Goal: Task Accomplishment & Management: Manage account settings

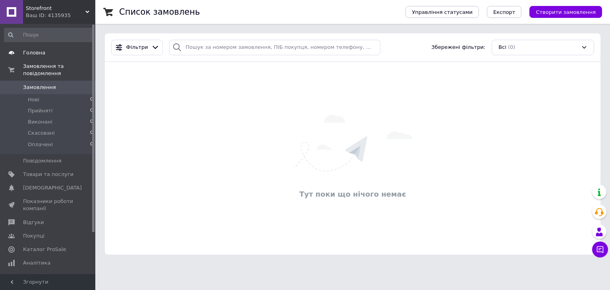
click at [40, 54] on span "Головна" at bounding box center [34, 52] width 22 height 7
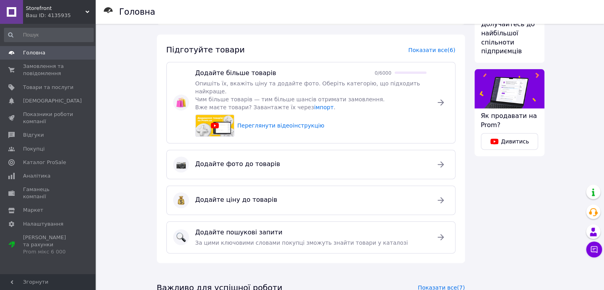
scroll to position [278, 0]
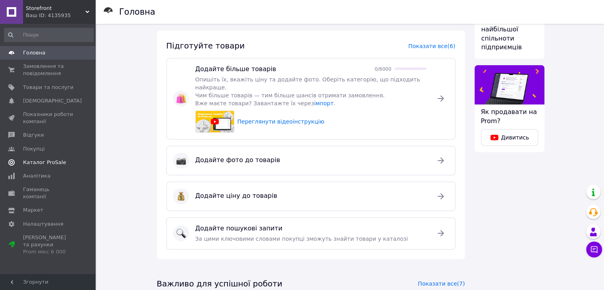
click at [51, 163] on span "Каталог ProSale" at bounding box center [44, 162] width 43 height 7
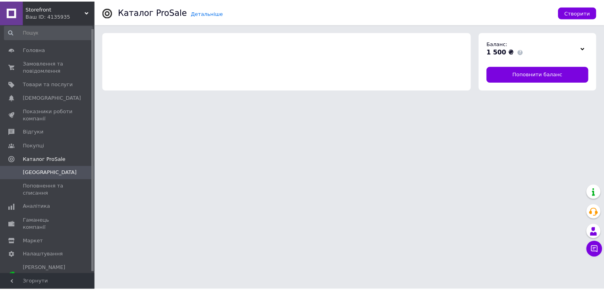
scroll to position [4, 0]
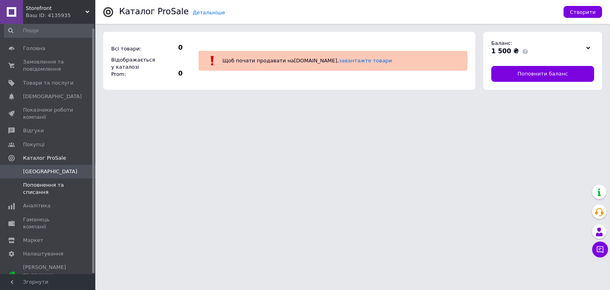
click at [52, 182] on span "Поповнення та списання" at bounding box center [48, 189] width 50 height 14
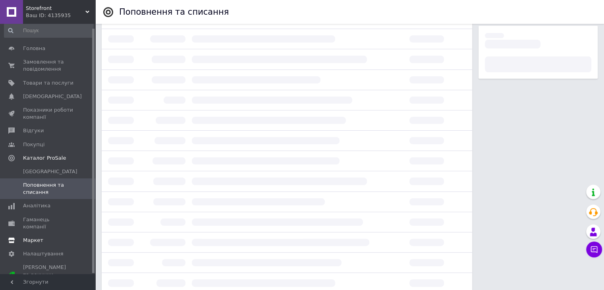
scroll to position [159, 0]
click at [50, 250] on span "Налаштування" at bounding box center [43, 253] width 41 height 7
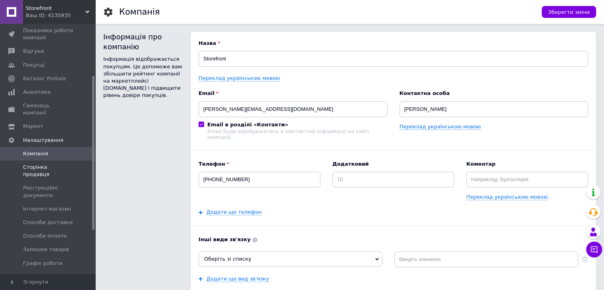
click at [59, 164] on span "Сторінка продавця" at bounding box center [48, 171] width 50 height 14
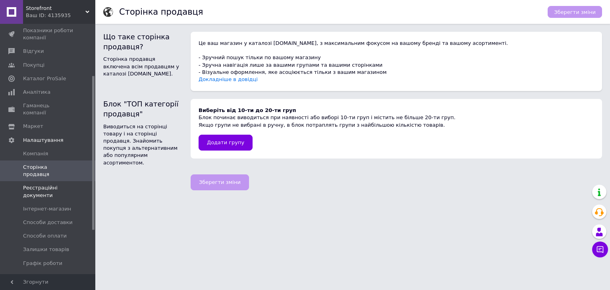
click at [59, 184] on span "Реєстраційні документи" at bounding box center [48, 191] width 50 height 14
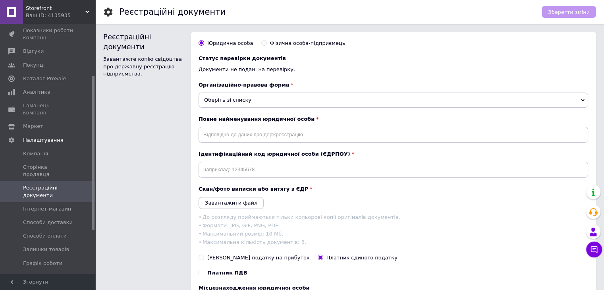
click at [308, 42] on div "Фізична особа-підприємець" at bounding box center [307, 43] width 75 height 7
click at [267, 42] on input "Фізична особа-підприємець" at bounding box center [263, 42] width 5 height 5
radio input "true"
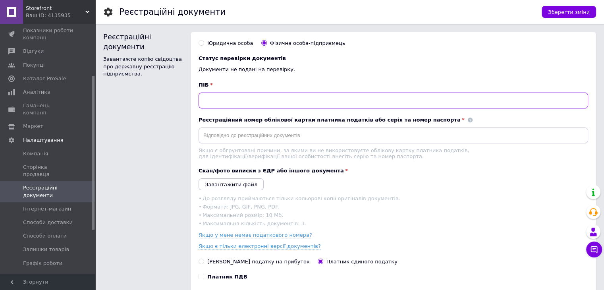
click at [366, 103] on input "text" at bounding box center [394, 101] width 390 height 16
drag, startPoint x: 266, startPoint y: 99, endPoint x: 161, endPoint y: 96, distance: 105.3
click at [161, 96] on div "Реєстраційні документи Завантажте копію свідоцтва про державну реєстрацію підпр…" at bounding box center [349, 213] width 493 height 362
type input "[PERSON_NAME]"
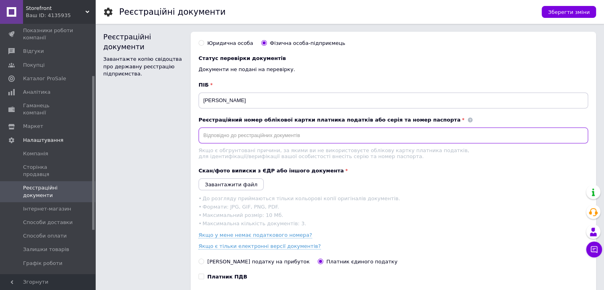
click at [283, 137] on input "text" at bounding box center [394, 136] width 390 height 16
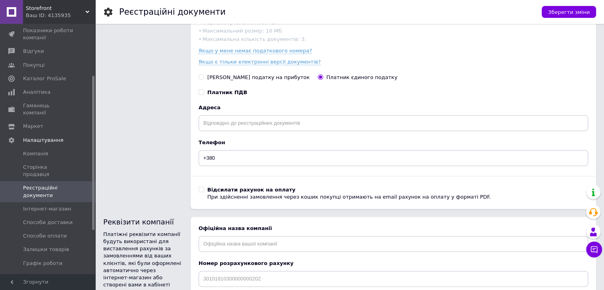
scroll to position [199, 0]
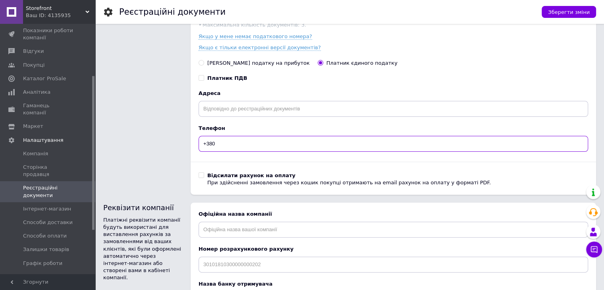
click at [316, 145] on input "+380" at bounding box center [394, 144] width 390 height 16
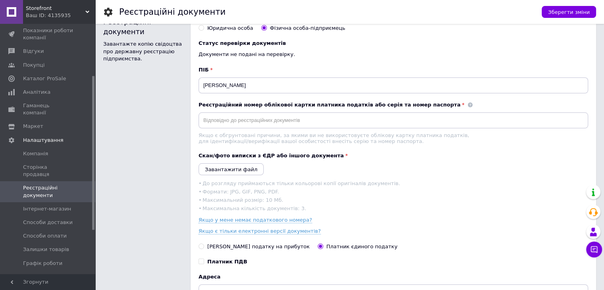
scroll to position [0, 0]
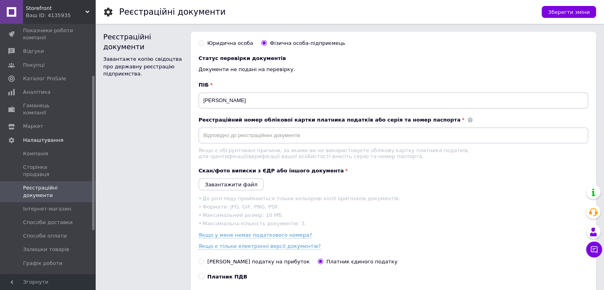
type input "[PHONE_NUMBER]"
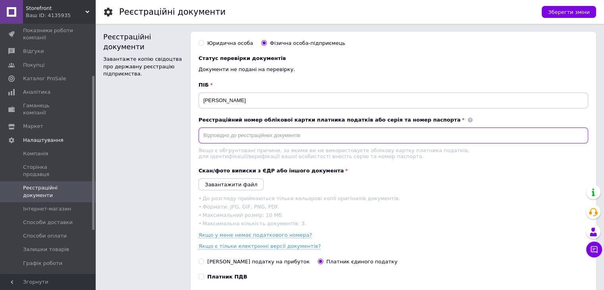
click at [317, 131] on input "text" at bounding box center [394, 136] width 390 height 16
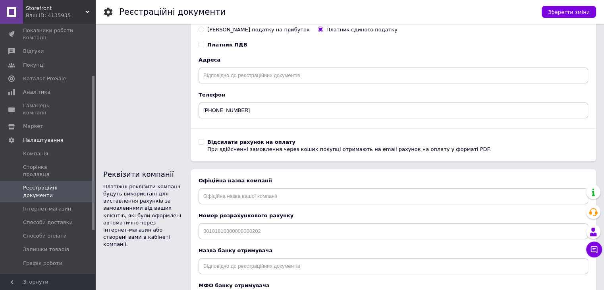
scroll to position [238, 0]
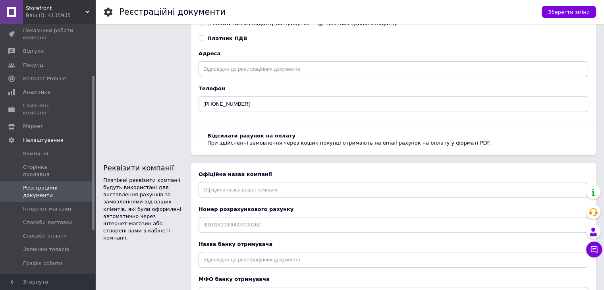
type input "3388708228"
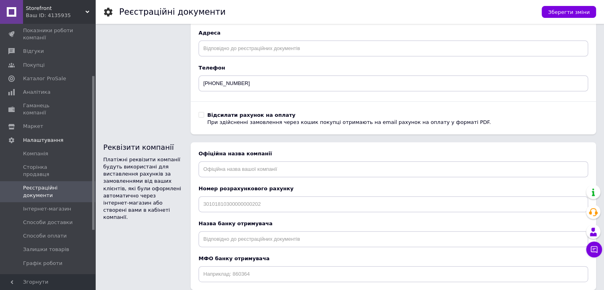
scroll to position [278, 0]
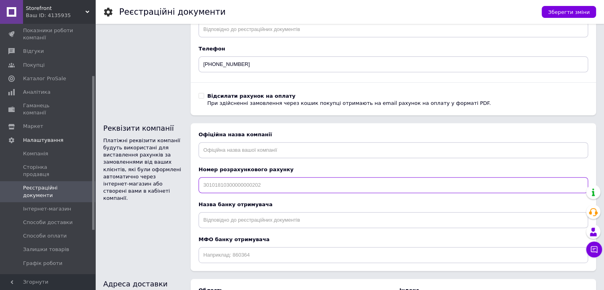
click at [281, 193] on input at bounding box center [394, 185] width 390 height 16
paste input "[FINANCIAL_ID]"
type input "[FINANCIAL_ID]"
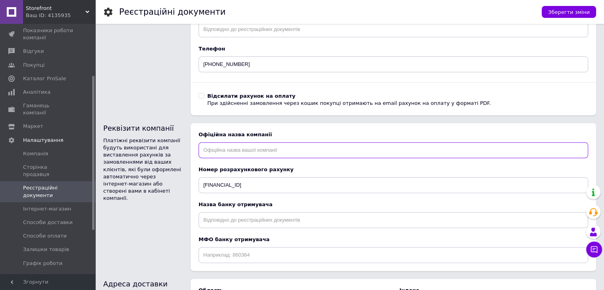
click at [269, 156] on input "text" at bounding box center [394, 150] width 390 height 16
paste input "ФОП [PERSON_NAME]"
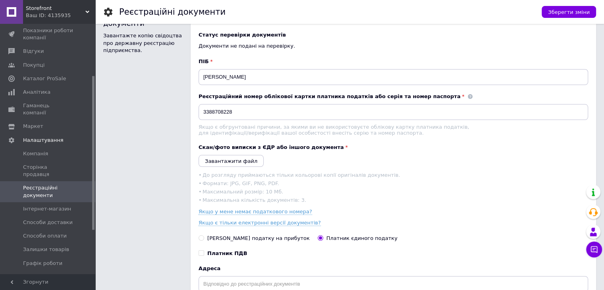
scroll to position [0, 0]
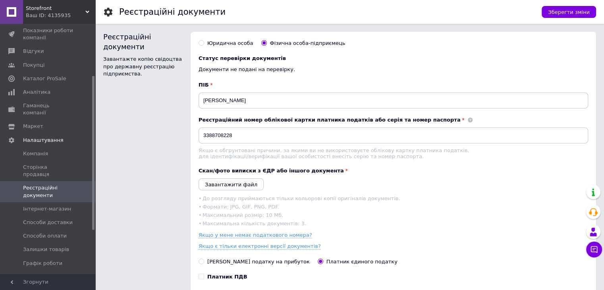
type input "ФОП [PERSON_NAME]"
click at [210, 85] on span at bounding box center [211, 85] width 3 height 6
drag, startPoint x: 285, startPoint y: 103, endPoint x: 127, endPoint y: 93, distance: 158.5
click at [127, 93] on div "Реєстраційні документи Завантажте копію свідоцтва про державну реєстрацію підпр…" at bounding box center [349, 213] width 493 height 362
paste input "ФОП"
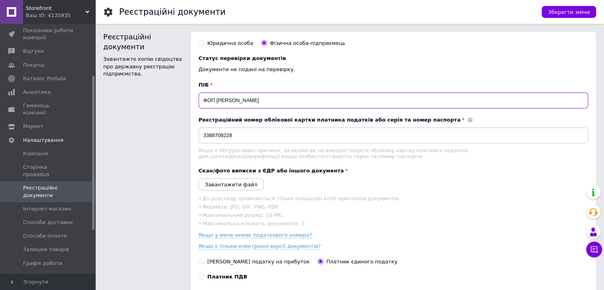
drag, startPoint x: 215, startPoint y: 100, endPoint x: 178, endPoint y: 93, distance: 37.6
click at [178, 93] on div "Реєстраційні документи Завантажте копію свідоцтва про державну реєстрацію підпр…" at bounding box center [349, 213] width 493 height 362
click at [205, 100] on input "[PERSON_NAME]" at bounding box center [394, 101] width 390 height 16
type input "[PERSON_NAME]"
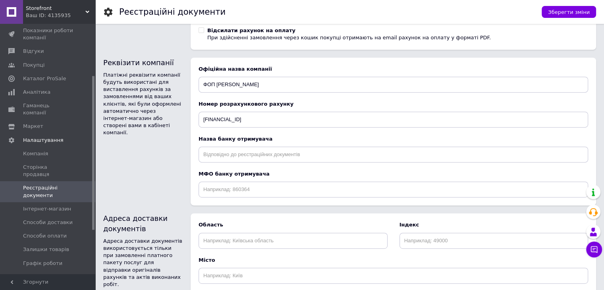
scroll to position [358, 0]
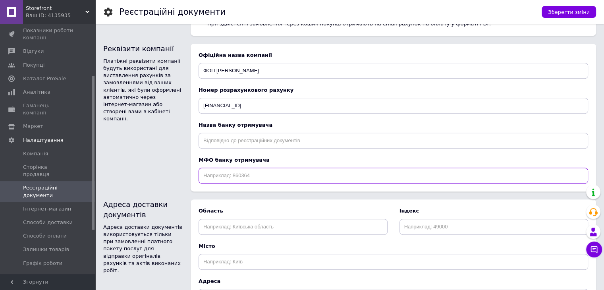
click at [253, 176] on input at bounding box center [394, 176] width 390 height 16
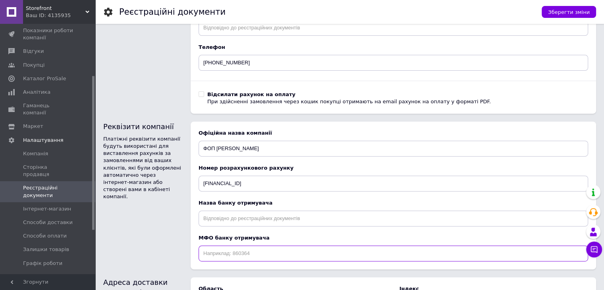
scroll to position [278, 0]
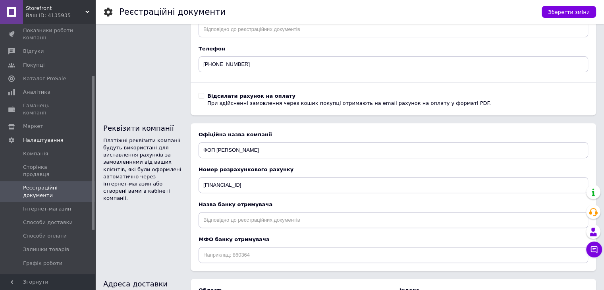
click at [257, 216] on div "Назва банку отримувача" at bounding box center [394, 214] width 390 height 27
click at [263, 228] on input "text" at bounding box center [394, 220] width 390 height 16
paste input "Акціонерне Товариство УНІВЕРСАЛ БАНК"
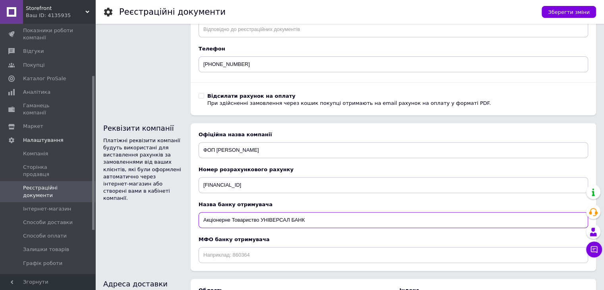
type input "Акціонерне Товариство УНІВЕРСАЛ БАНК"
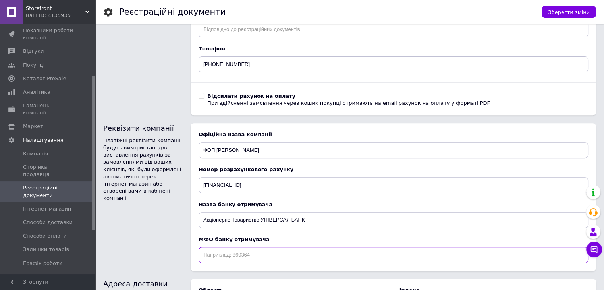
click at [267, 261] on input at bounding box center [394, 255] width 390 height 16
paste input "322001"
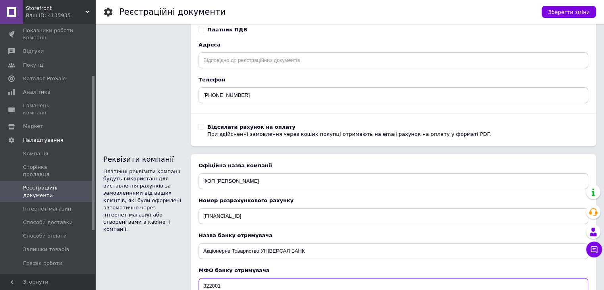
scroll to position [159, 0]
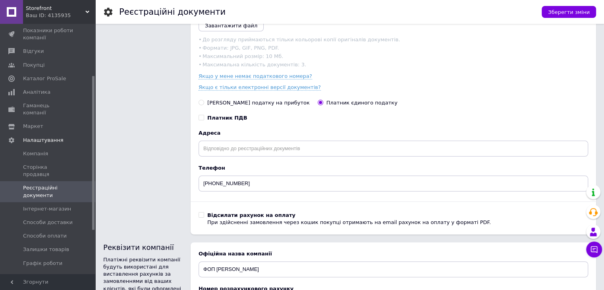
type input "322001"
click at [235, 146] on div "Адреса" at bounding box center [394, 143] width 390 height 27
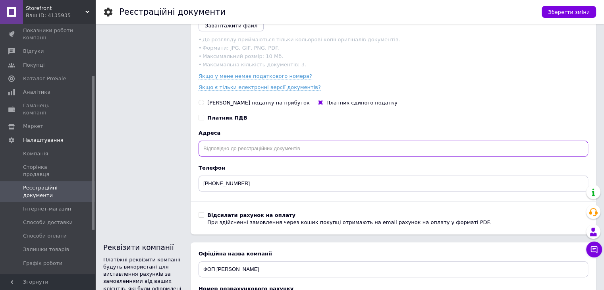
click at [244, 155] on input "text" at bounding box center [394, 149] width 390 height 16
paste input "[STREET_ADDRESS]"
type input "[STREET_ADDRESS]"
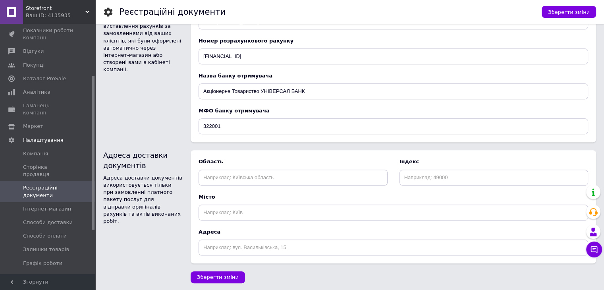
scroll to position [412, 0]
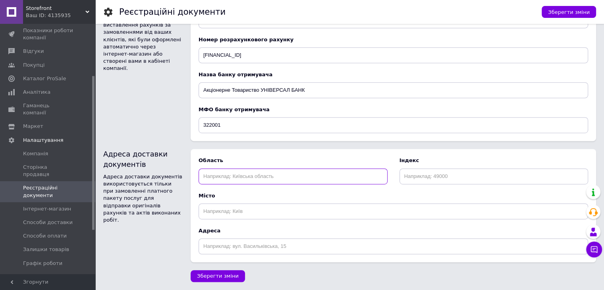
click at [338, 180] on input "text" at bounding box center [293, 176] width 189 height 16
type input "K"
type input "Львівська"
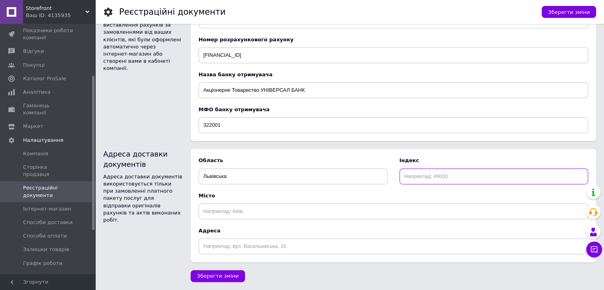
click at [414, 175] on input at bounding box center [494, 176] width 189 height 16
type input "79035"
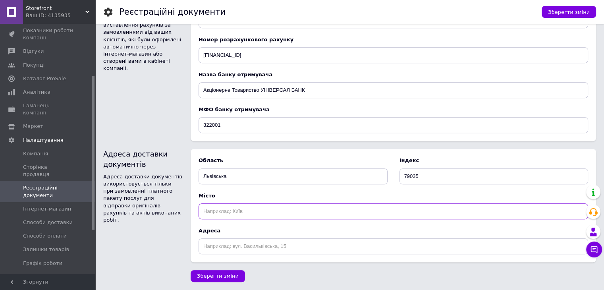
click at [300, 207] on input "text" at bounding box center [394, 211] width 390 height 16
type input "[GEOGRAPHIC_DATA]"
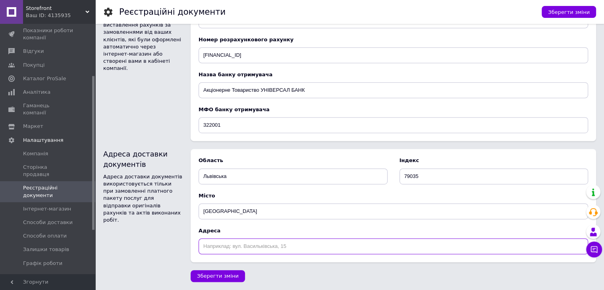
click at [284, 245] on input "text" at bounding box center [394, 246] width 390 height 16
paste input "[STREET_ADDRESS]"
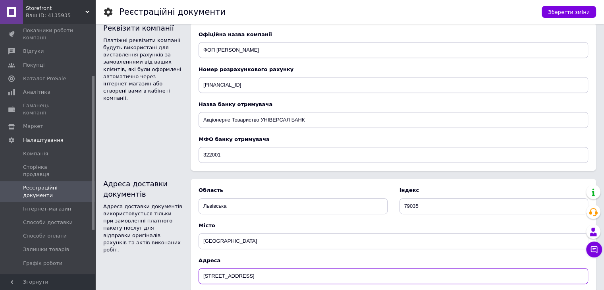
scroll to position [333, 0]
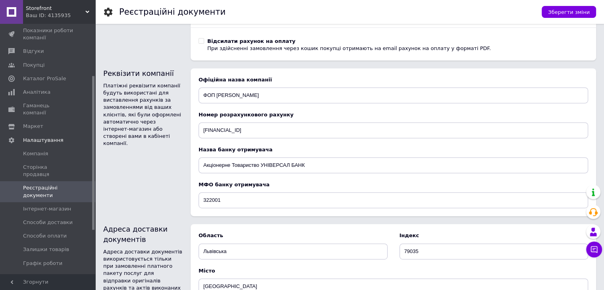
type input "[STREET_ADDRESS]"
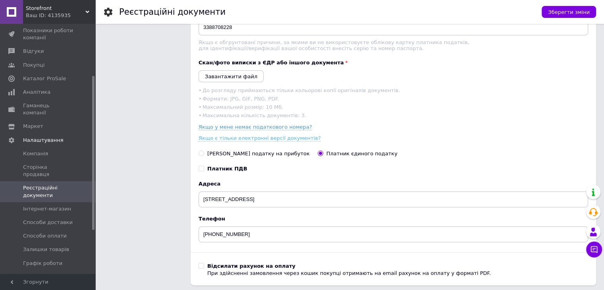
scroll to position [95, 0]
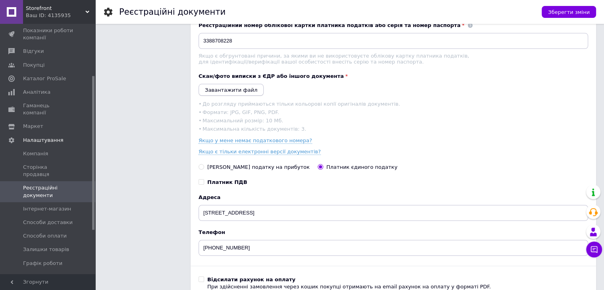
click at [243, 92] on icon "Завантажити файл" at bounding box center [231, 90] width 52 height 6
click at [246, 90] on icon "Завантажити файл" at bounding box center [231, 90] width 52 height 6
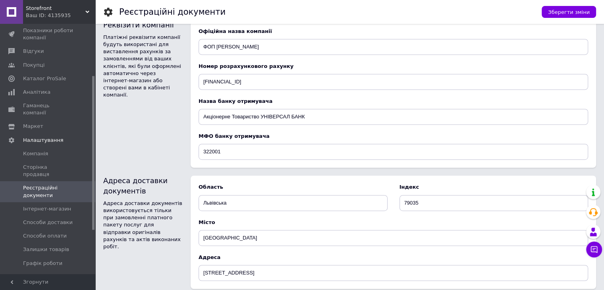
scroll to position [428, 0]
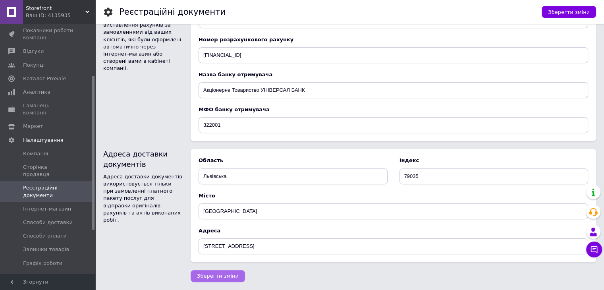
click at [215, 273] on span "Зберегти зміни" at bounding box center [218, 276] width 42 height 6
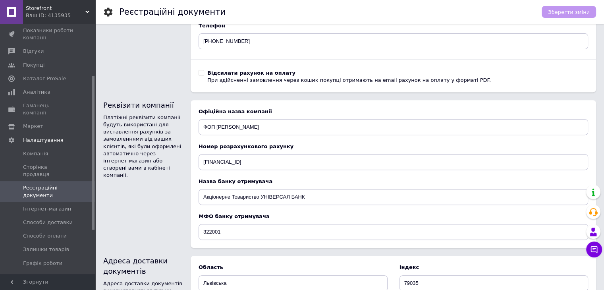
scroll to position [309, 0]
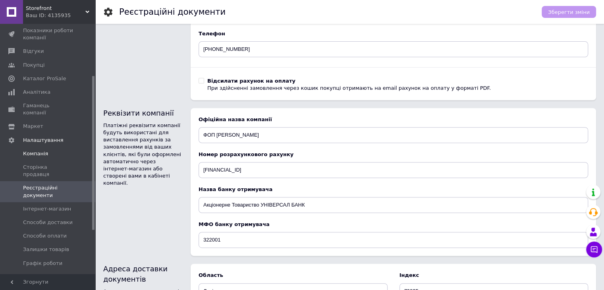
click at [38, 150] on span "Компанія" at bounding box center [35, 153] width 25 height 7
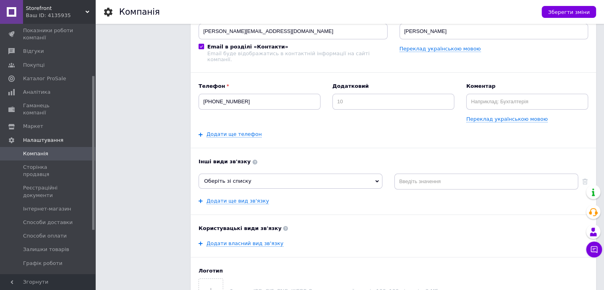
scroll to position [79, 0]
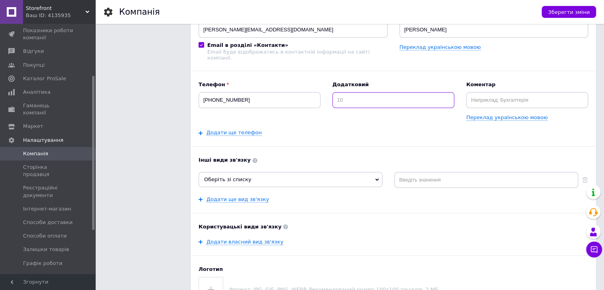
click at [404, 98] on input at bounding box center [394, 100] width 122 height 16
click at [320, 174] on span "Оберіть зі списку" at bounding box center [291, 179] width 184 height 15
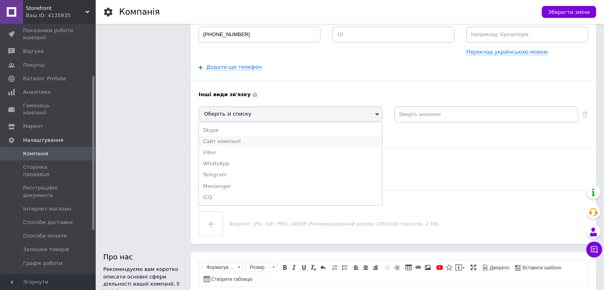
scroll to position [159, 0]
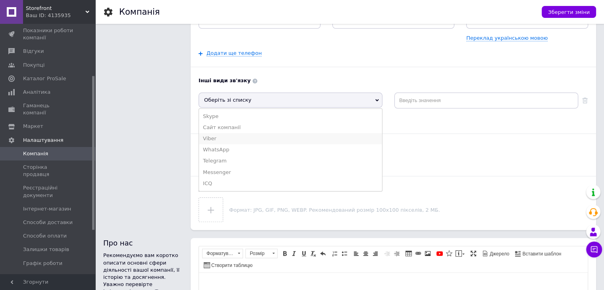
click at [233, 133] on li "Viber" at bounding box center [290, 138] width 183 height 11
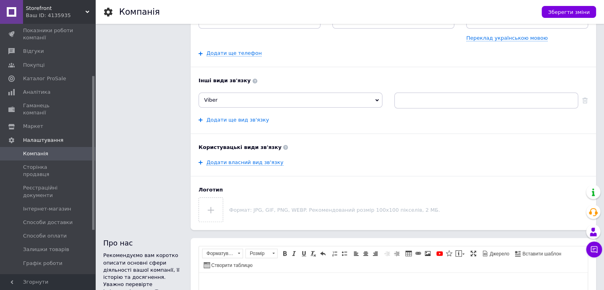
click at [241, 117] on link "Додати ще вид зв'язку" at bounding box center [238, 120] width 62 height 6
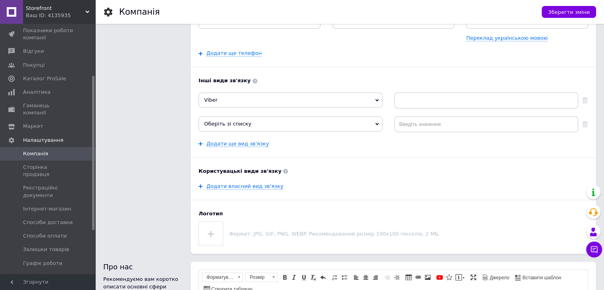
click at [333, 120] on span "Оберіть зі списку" at bounding box center [291, 123] width 184 height 15
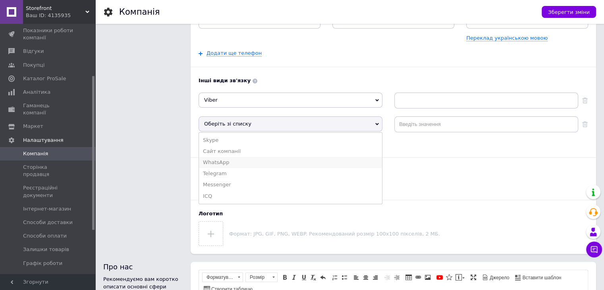
click at [245, 159] on li "WhatsApp" at bounding box center [290, 162] width 183 height 11
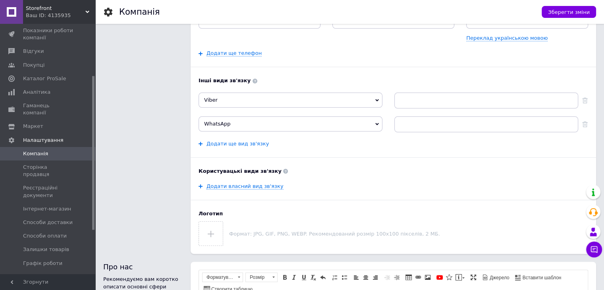
click at [243, 142] on div "Назва Storefront Переклад українською мовою Email [PERSON_NAME][EMAIL_ADDRESS][…" at bounding box center [394, 63] width 390 height 365
click at [244, 141] on link "Додати ще вид зв'язку" at bounding box center [238, 144] width 62 height 6
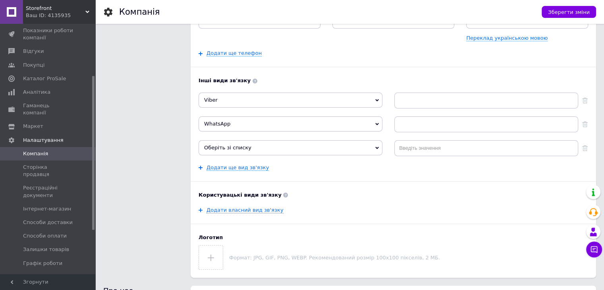
click at [241, 145] on span "Оберіть зі списку" at bounding box center [227, 148] width 47 height 6
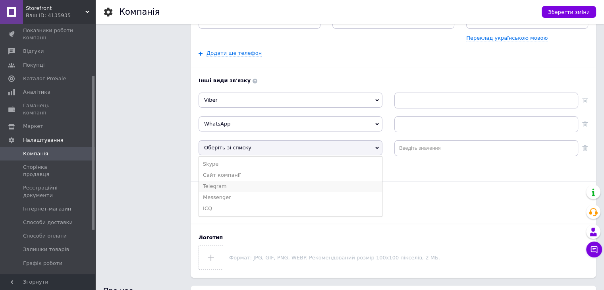
click at [233, 182] on li "Telegram" at bounding box center [290, 186] width 183 height 11
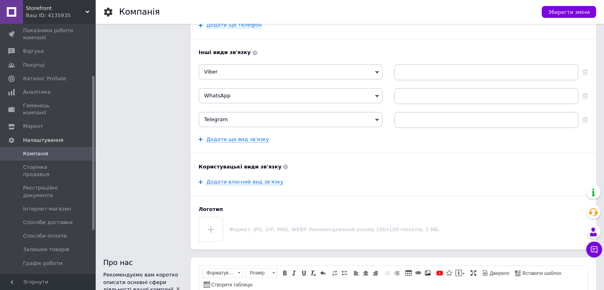
scroll to position [199, 0]
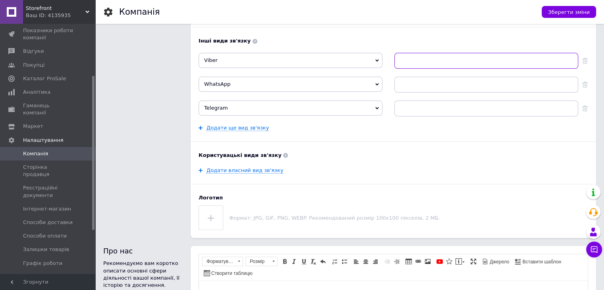
click at [415, 56] on input at bounding box center [487, 61] width 184 height 16
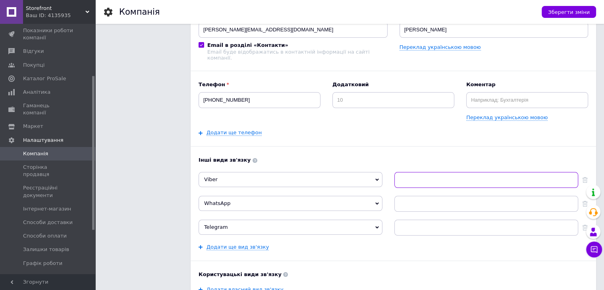
scroll to position [40, 0]
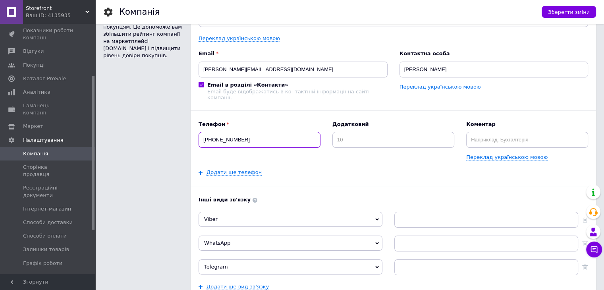
drag, startPoint x: 247, startPoint y: 135, endPoint x: 184, endPoint y: 134, distance: 63.6
click at [184, 134] on div "Інформація про компанію Інформація відображається покупцям. Це допоможе вам збі…" at bounding box center [349, 194] width 493 height 405
click at [426, 218] on input at bounding box center [487, 220] width 184 height 16
paste input "[PHONE_NUMBER]"
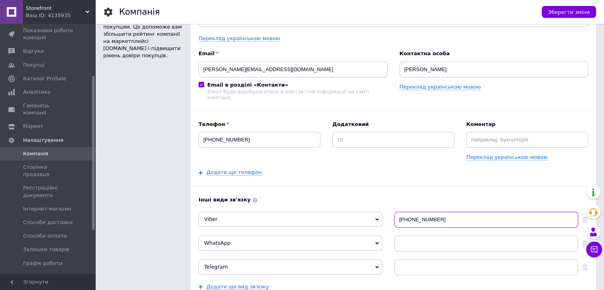
type input "[PHONE_NUMBER]"
click at [425, 236] on input at bounding box center [487, 244] width 184 height 16
paste input "[PHONE_NUMBER]"
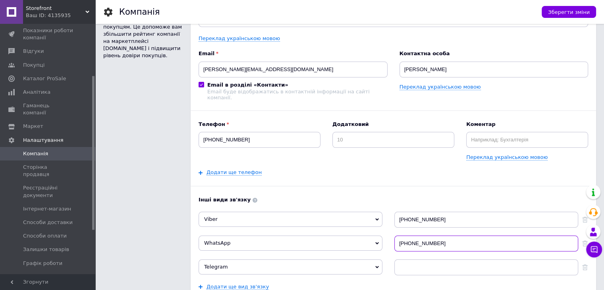
type input "[PHONE_NUMBER]"
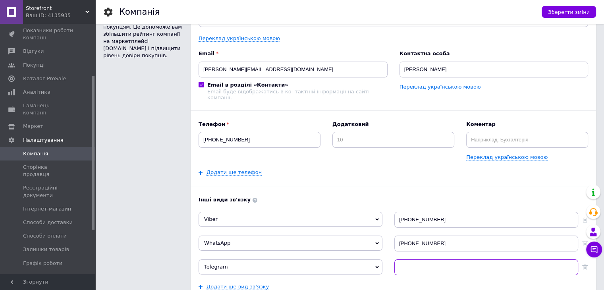
click at [427, 266] on input at bounding box center [487, 267] width 184 height 16
paste input "[PHONE_NUMBER]"
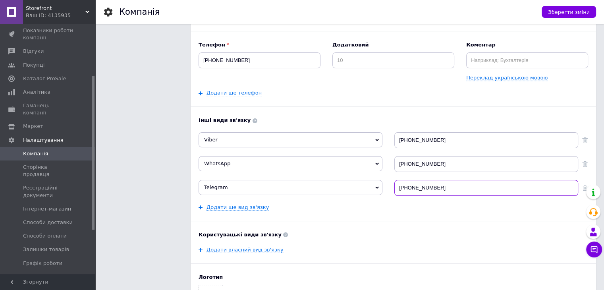
scroll to position [238, 0]
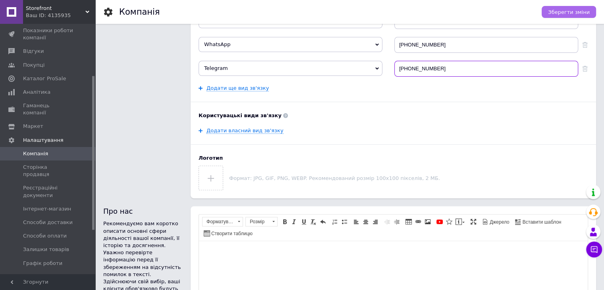
type input "[PHONE_NUMBER]"
click at [570, 12] on span "Зберегти зміни" at bounding box center [569, 12] width 42 height 6
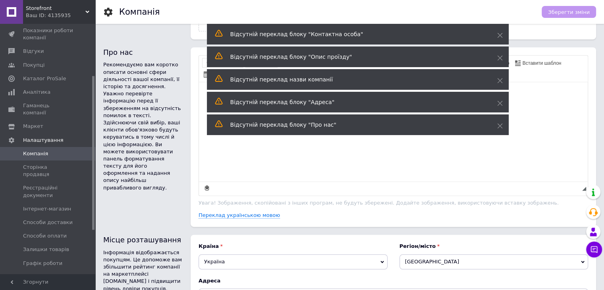
scroll to position [437, 0]
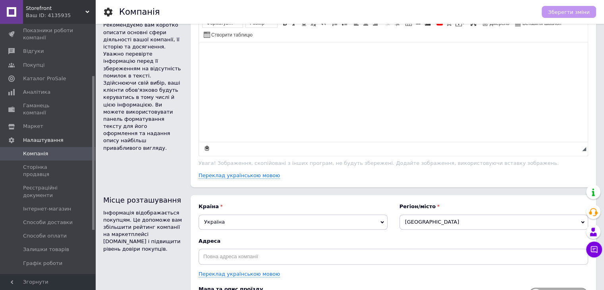
click at [294, 67] on html at bounding box center [393, 55] width 389 height 24
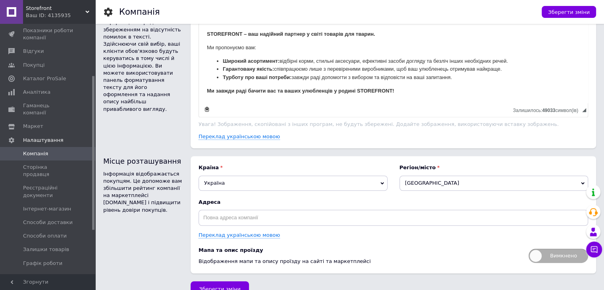
scroll to position [485, 0]
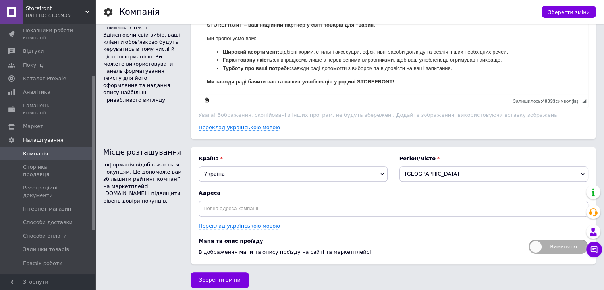
click at [433, 166] on span "[GEOGRAPHIC_DATA]" at bounding box center [494, 173] width 189 height 15
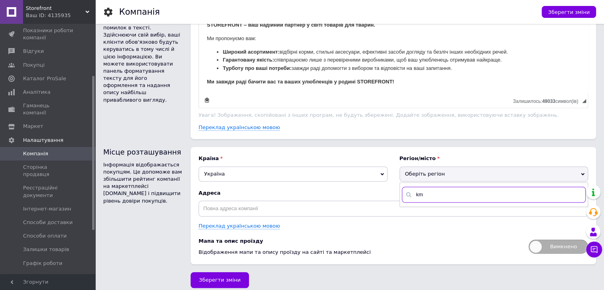
type input "k"
type input "[GEOGRAPHIC_DATA]"
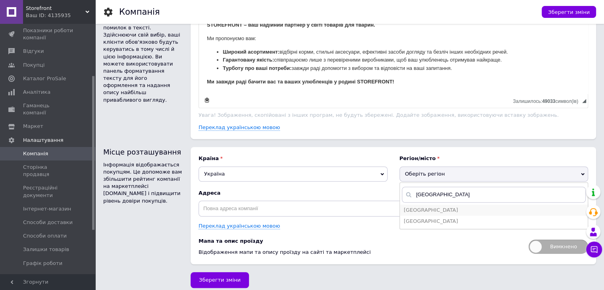
click at [434, 207] on li "[GEOGRAPHIC_DATA]" at bounding box center [494, 210] width 188 height 11
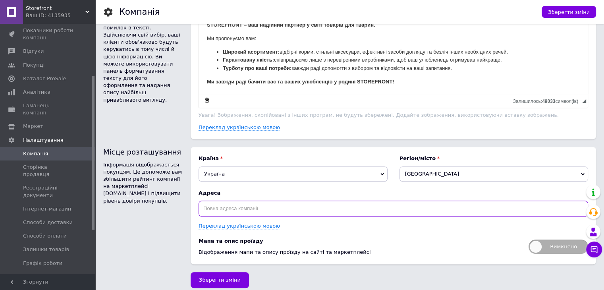
click at [291, 201] on input "text" at bounding box center [394, 209] width 390 height 16
paste input "місто [GEOGRAPHIC_DATA], [STREET_ADDRESS]"
drag, startPoint x: 301, startPoint y: 200, endPoint x: 386, endPoint y: 204, distance: 85.1
click at [386, 204] on input "місто [GEOGRAPHIC_DATA], [STREET_ADDRESS]" at bounding box center [394, 209] width 390 height 16
click at [373, 203] on input "місто [GEOGRAPHIC_DATA], [STREET_ADDRESS]" at bounding box center [394, 209] width 390 height 16
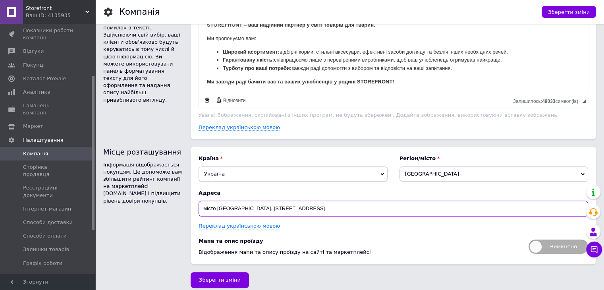
drag, startPoint x: 303, startPoint y: 203, endPoint x: 370, endPoint y: 204, distance: 67.1
click at [370, 204] on input "місто [GEOGRAPHIC_DATA], [STREET_ADDRESS]" at bounding box center [394, 209] width 390 height 16
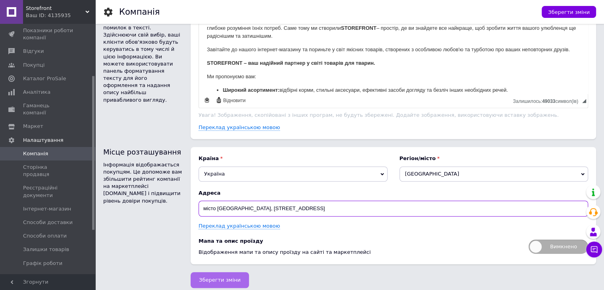
type input "місто [GEOGRAPHIC_DATA], [STREET_ADDRESS]"
click at [221, 277] on span "Зберегти зміни" at bounding box center [220, 280] width 42 height 6
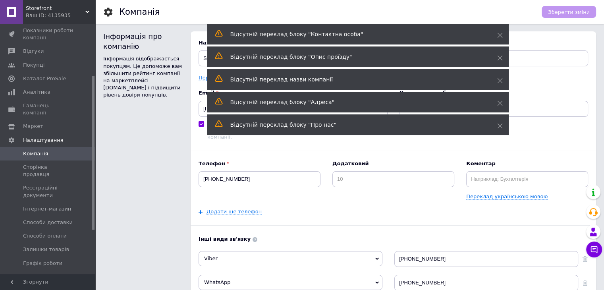
scroll to position [0, 0]
click at [499, 37] on use at bounding box center [499, 35] width 5 height 5
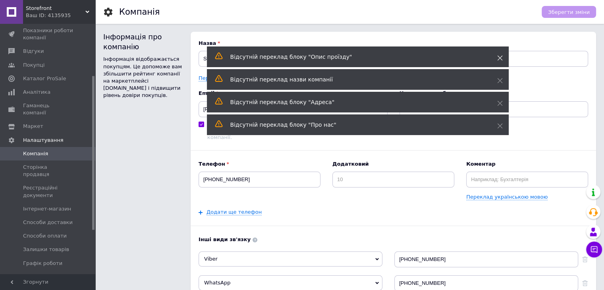
click at [497, 57] on div "Відсутній переклад блоку "Контактна особа" Відсутнiй переклад блоку "Опис проїз…" at bounding box center [358, 80] width 302 height 113
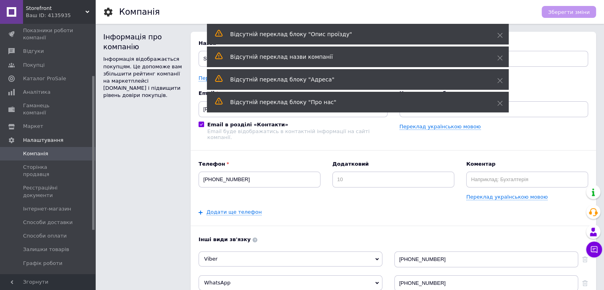
click at [497, 81] on div "Відсутнiй переклад блоку "Адреса"" at bounding box center [358, 79] width 302 height 21
drag, startPoint x: 498, startPoint y: 62, endPoint x: 497, endPoint y: 43, distance: 18.7
click at [497, 61] on div "Відсутнiй переклад назви компанії" at bounding box center [358, 56] width 302 height 21
click at [500, 35] on use at bounding box center [499, 35] width 5 height 5
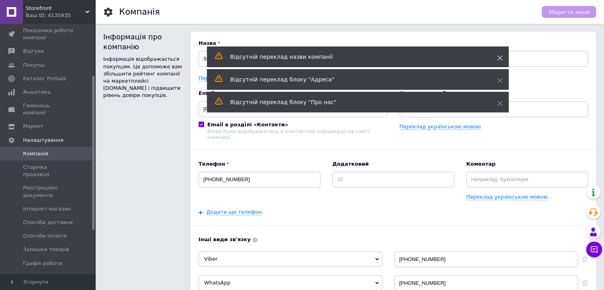
click at [501, 56] on icon at bounding box center [500, 58] width 6 height 6
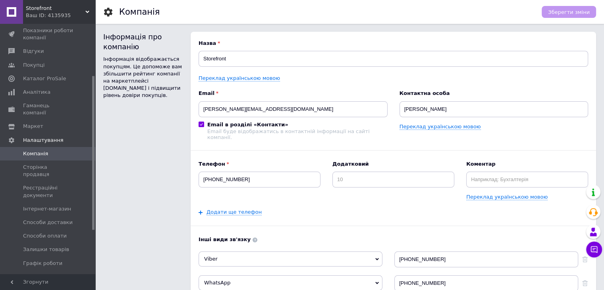
click at [502, 80] on div "Переклад українською мовою" at bounding box center [394, 78] width 390 height 7
click at [496, 194] on link "Переклад українською мовою" at bounding box center [506, 197] width 81 height 6
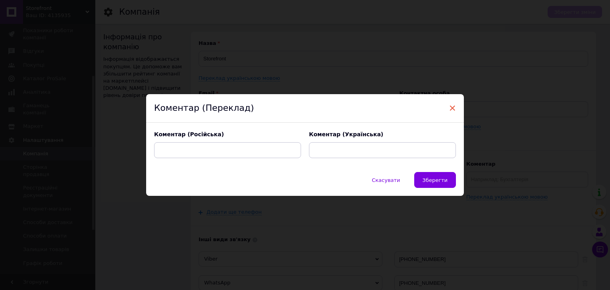
click at [451, 108] on span "×" at bounding box center [452, 108] width 7 height 14
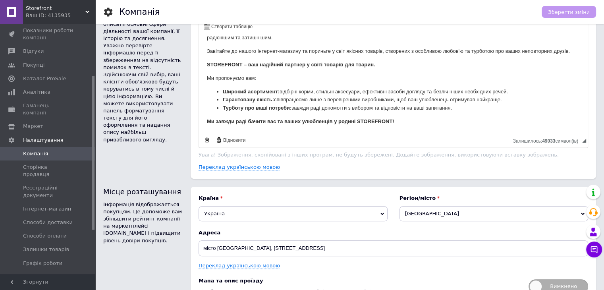
scroll to position [485, 0]
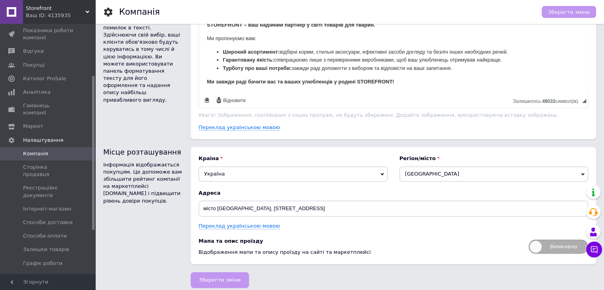
click at [45, 10] on span "Storefront" at bounding box center [56, 8] width 60 height 7
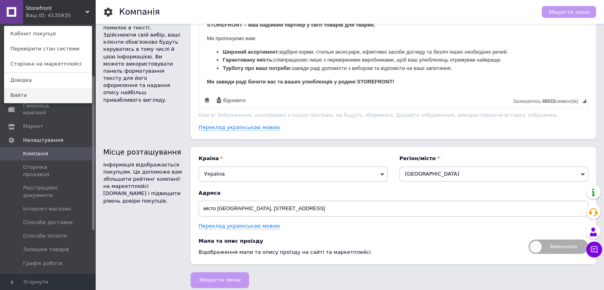
click at [33, 97] on link "Вийти" at bounding box center [47, 95] width 87 height 15
